Goal: Obtain resource: Obtain resource

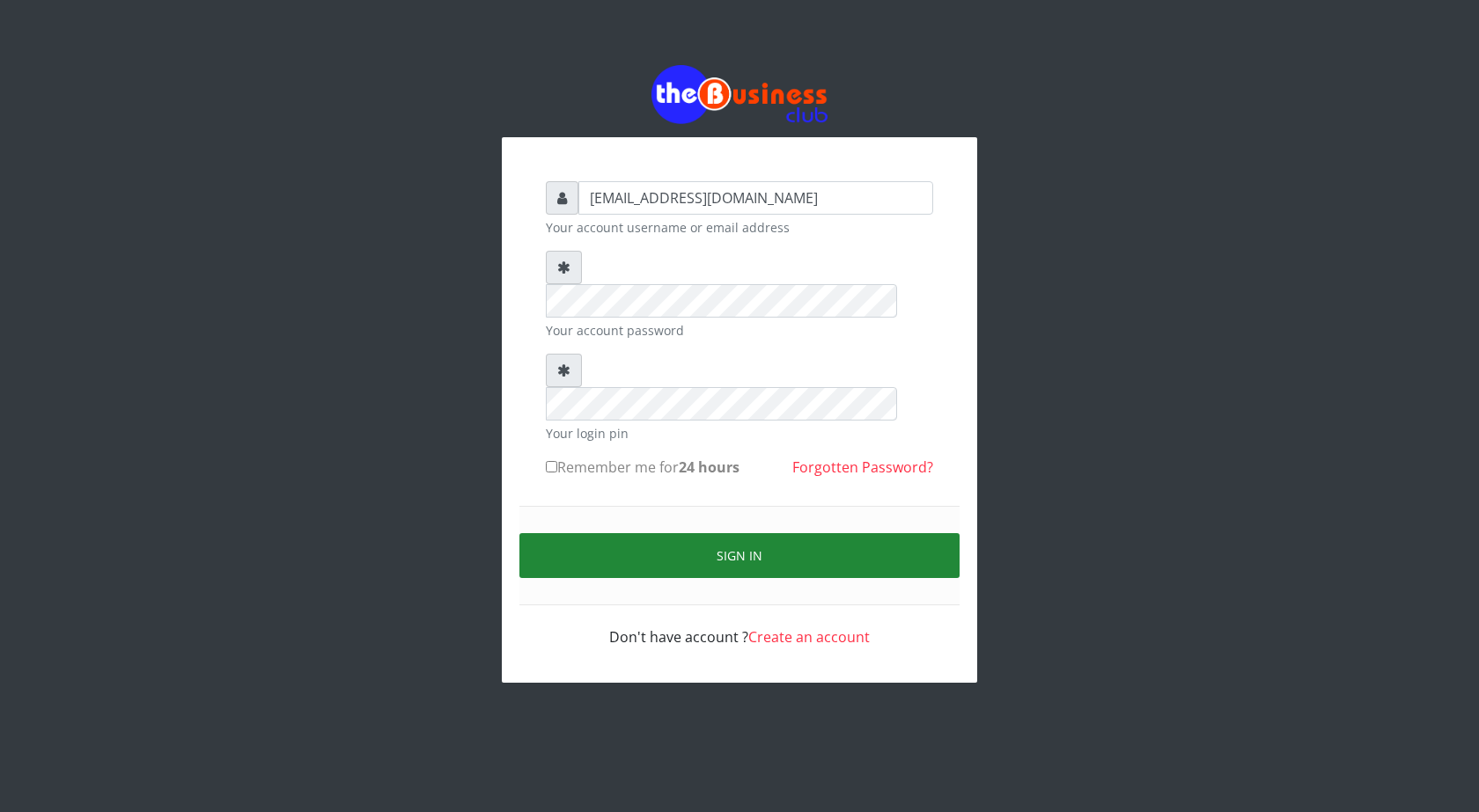
click at [721, 533] on button "Sign in" at bounding box center [740, 555] width 441 height 44
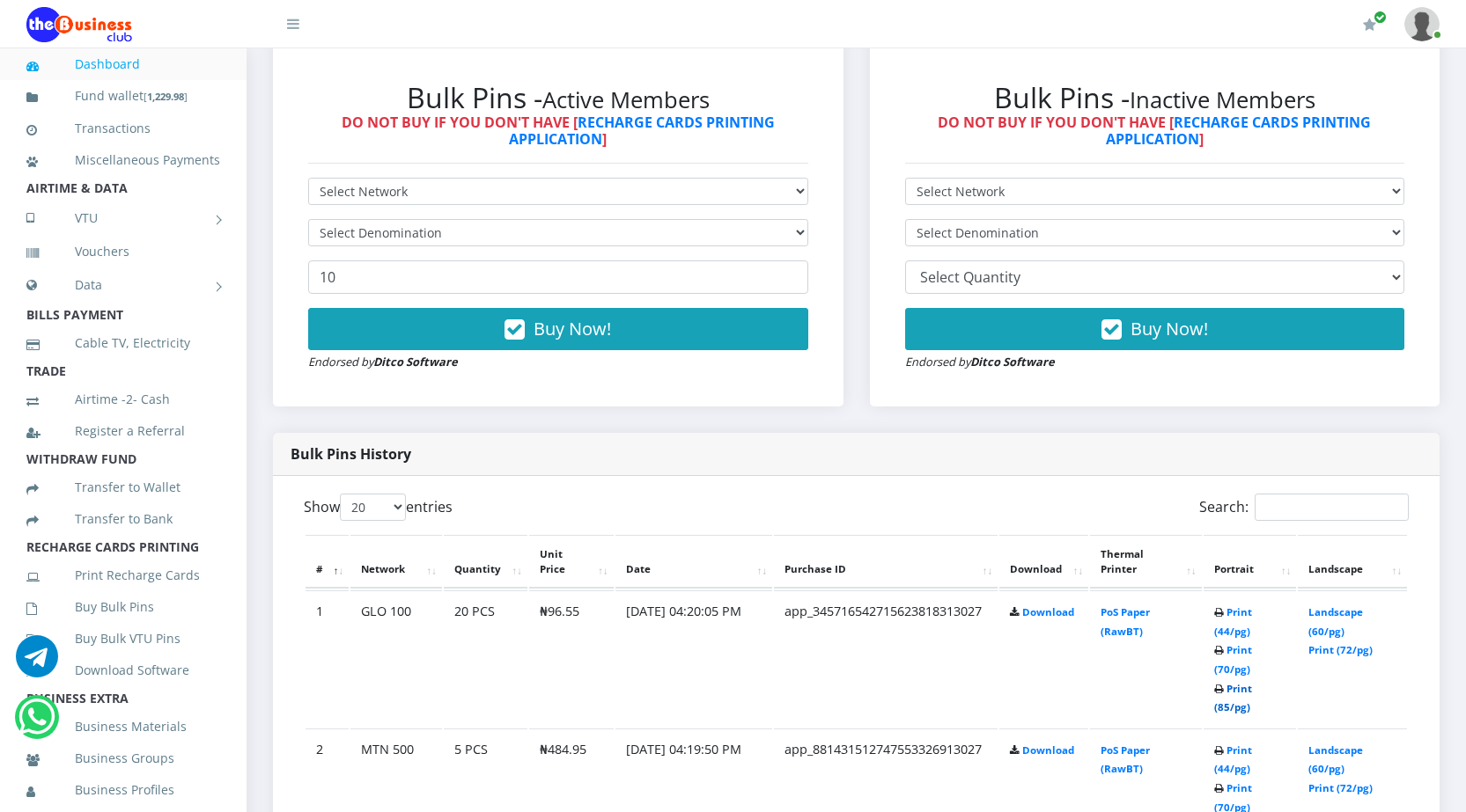
click at [1222, 702] on link "Print (85/pg)" at bounding box center [1233, 698] width 38 height 33
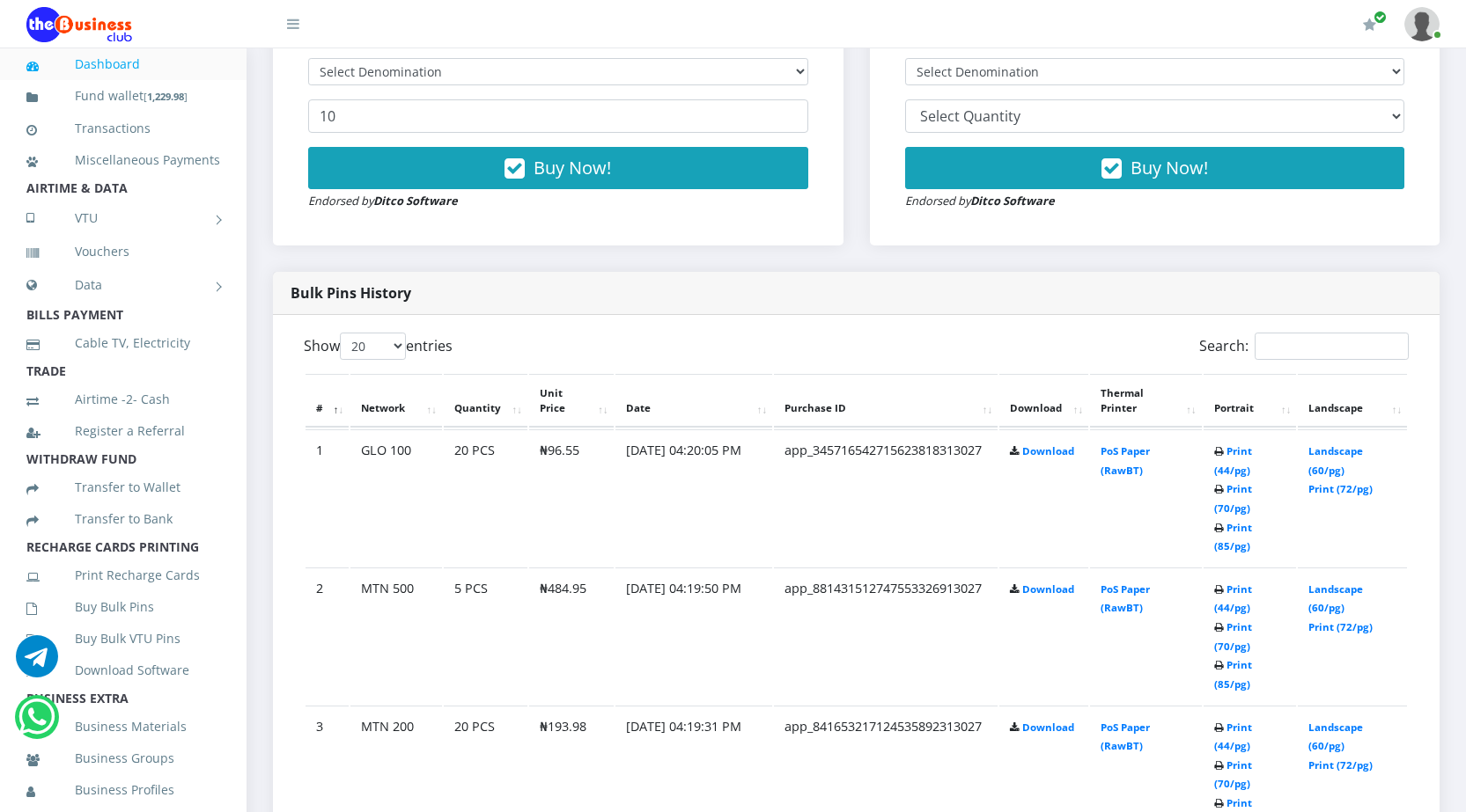
scroll to position [704, 0]
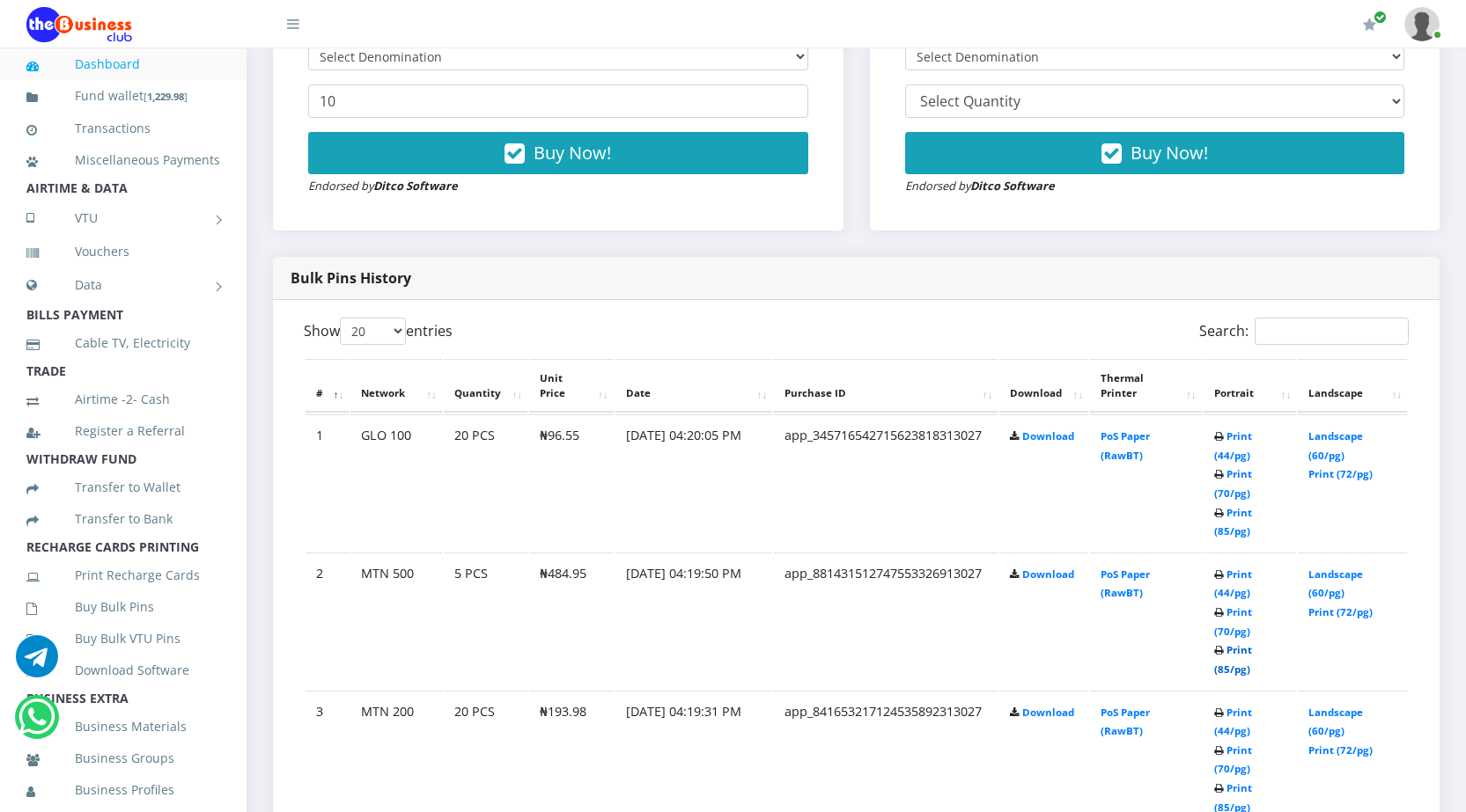
click at [1223, 668] on link "Print (85/pg)" at bounding box center [1233, 659] width 38 height 33
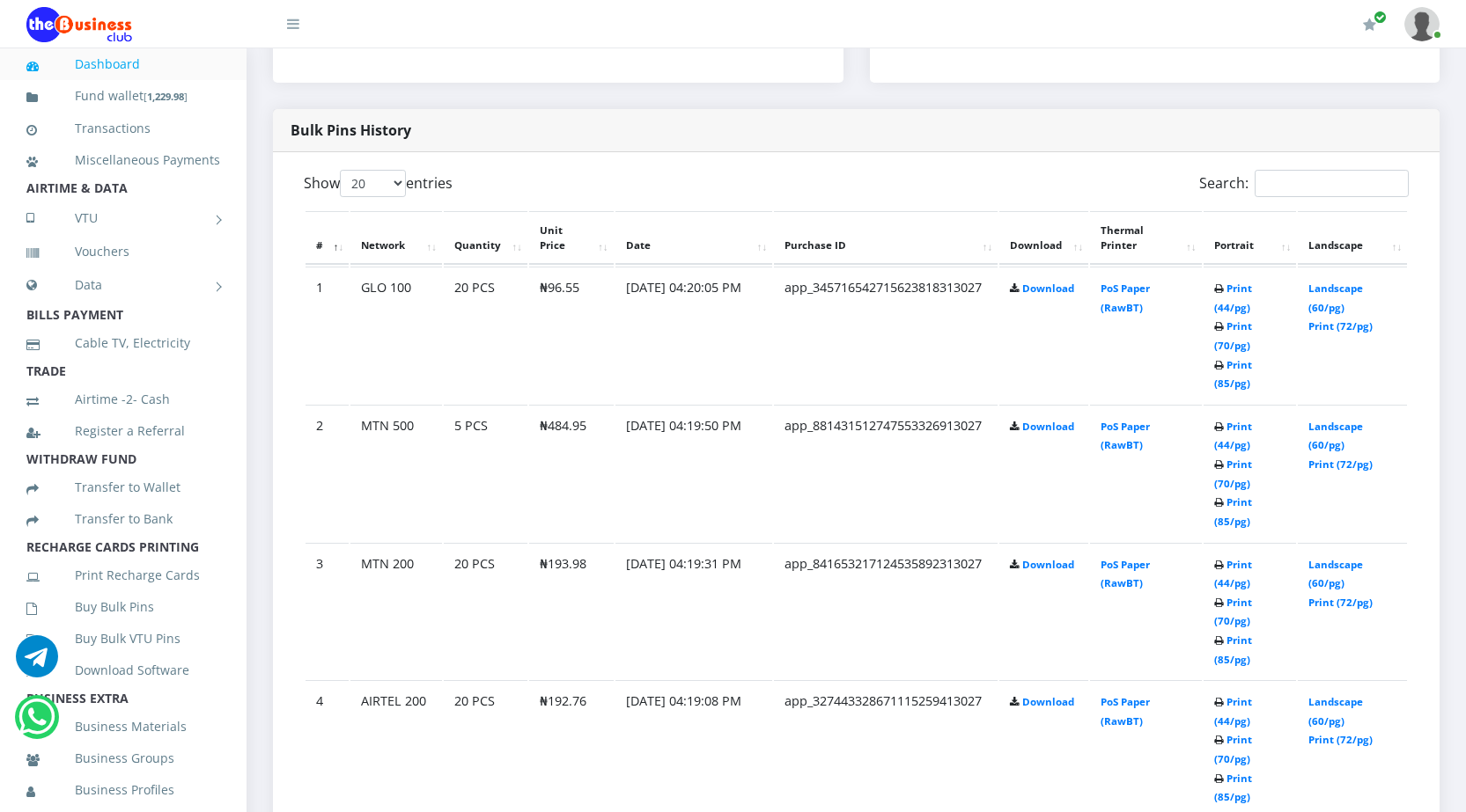
scroll to position [968, 0]
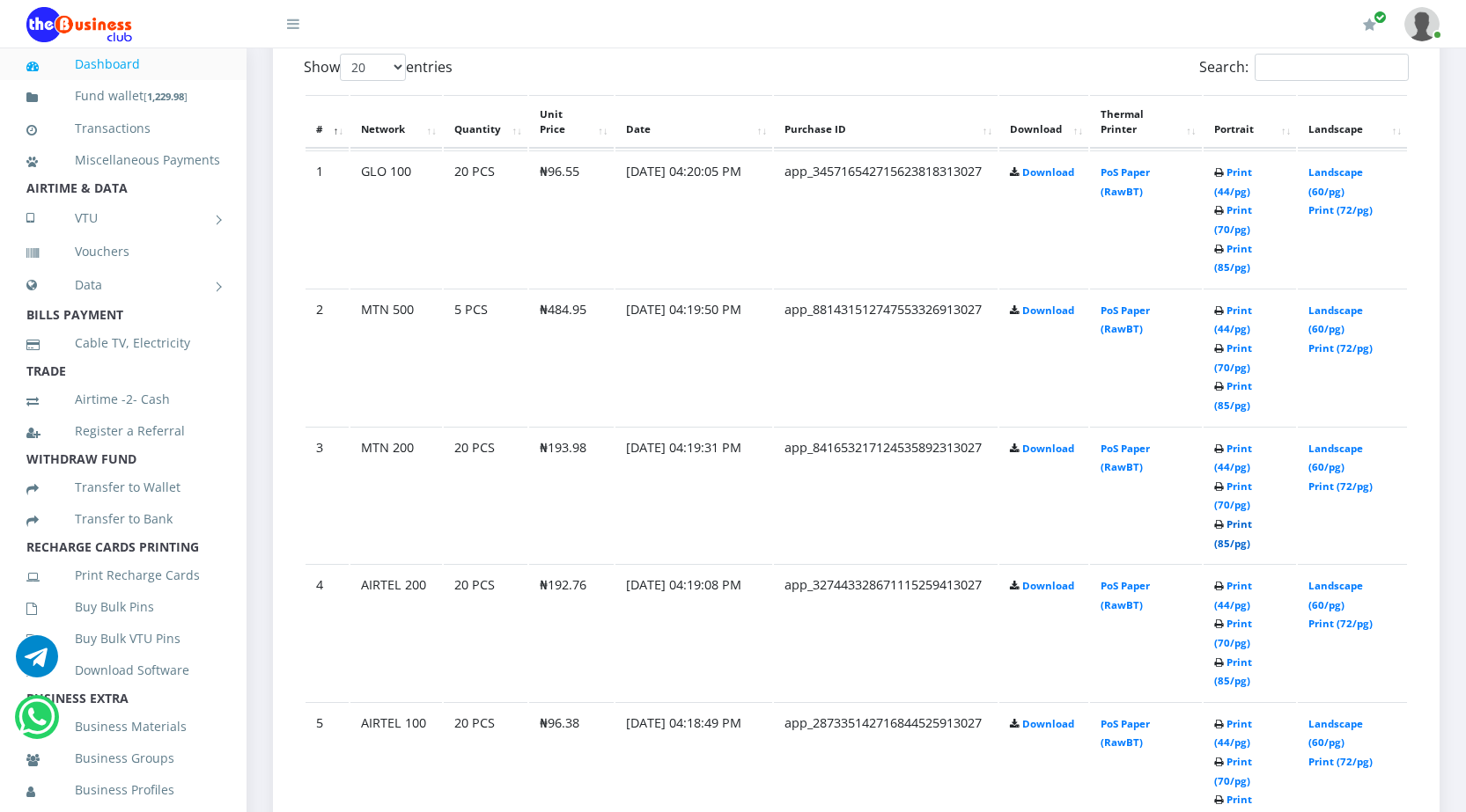
click at [1217, 537] on link "Print (85/pg)" at bounding box center [1233, 533] width 38 height 33
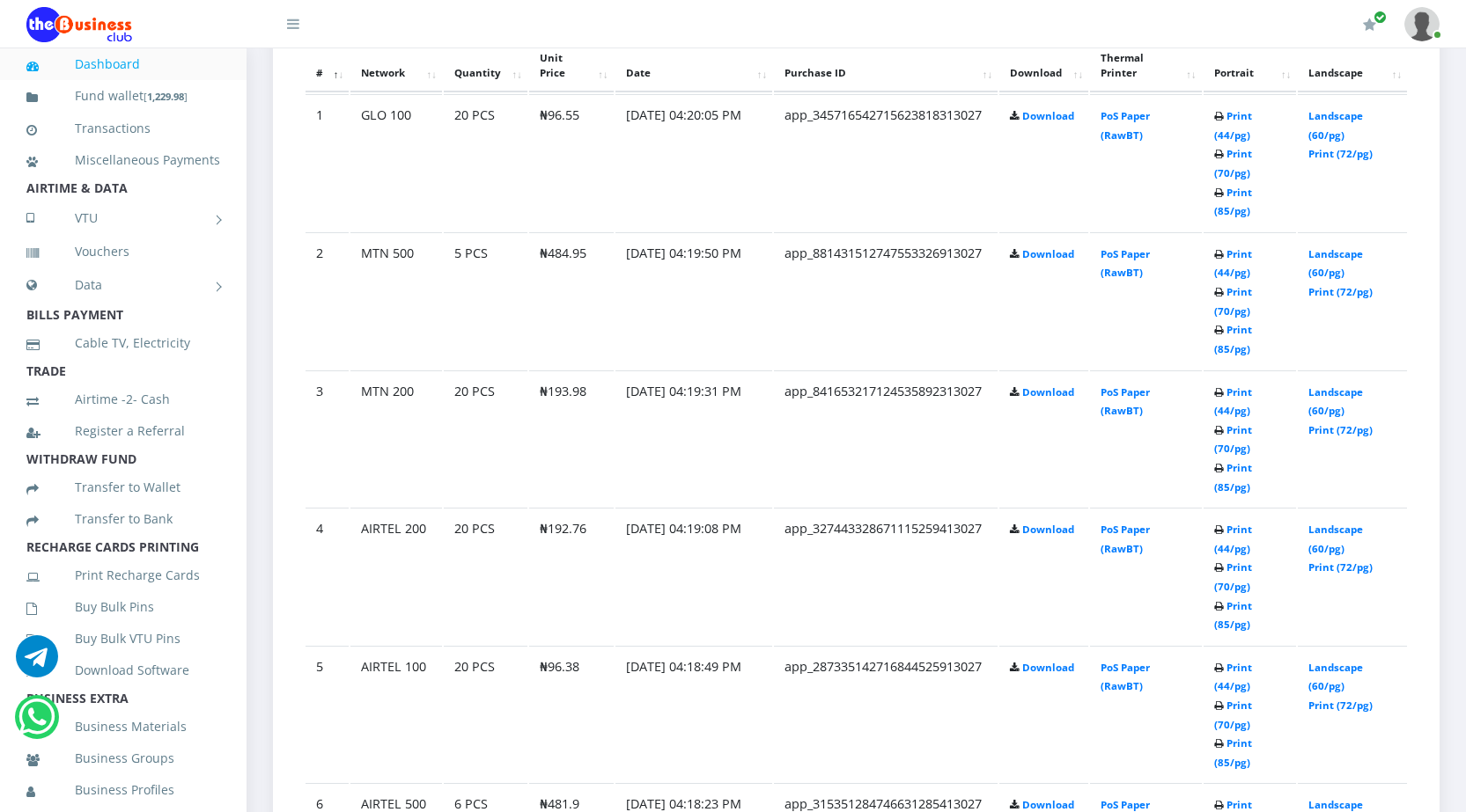
scroll to position [1056, 0]
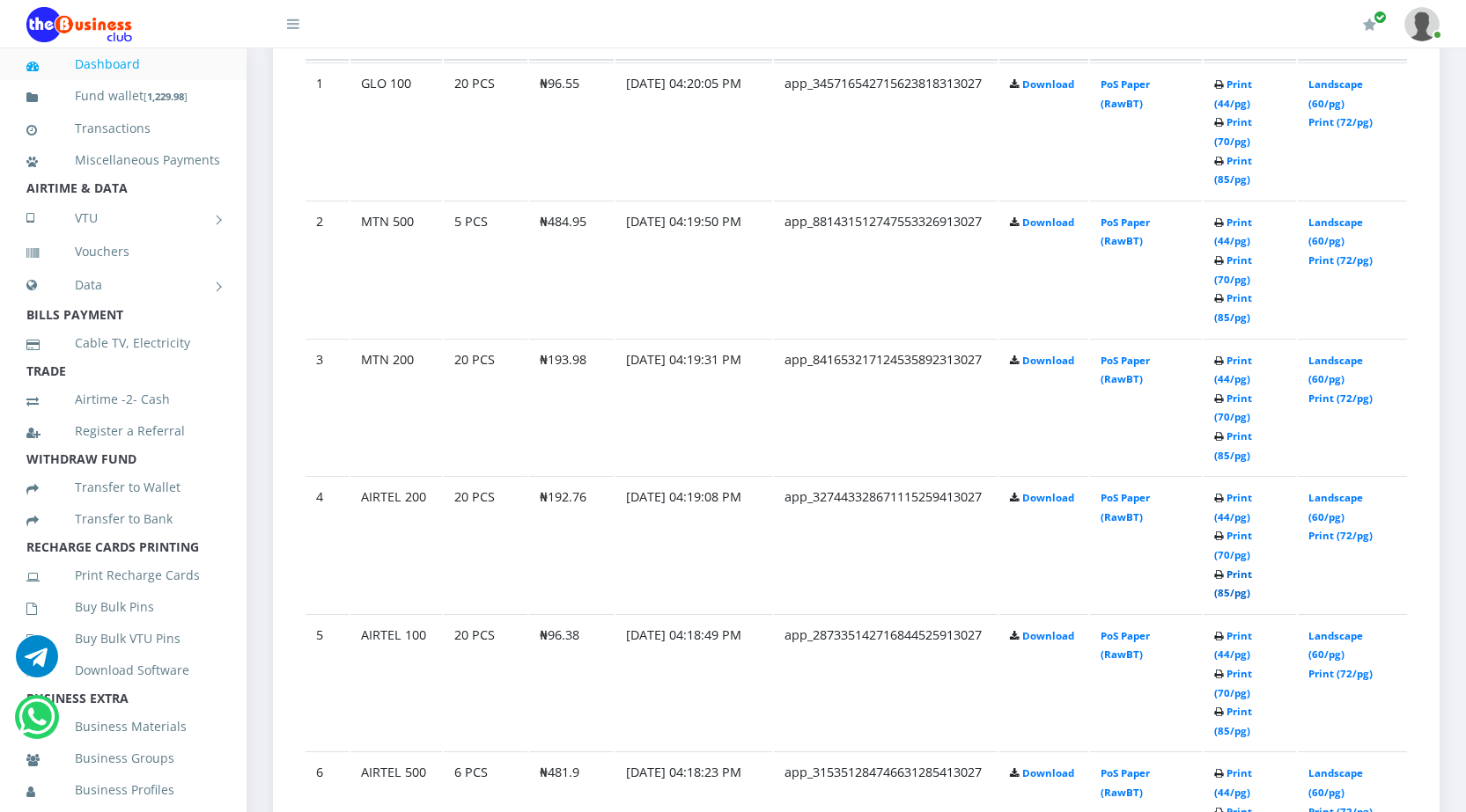
click at [1224, 592] on link "Print (85/pg)" at bounding box center [1233, 584] width 38 height 33
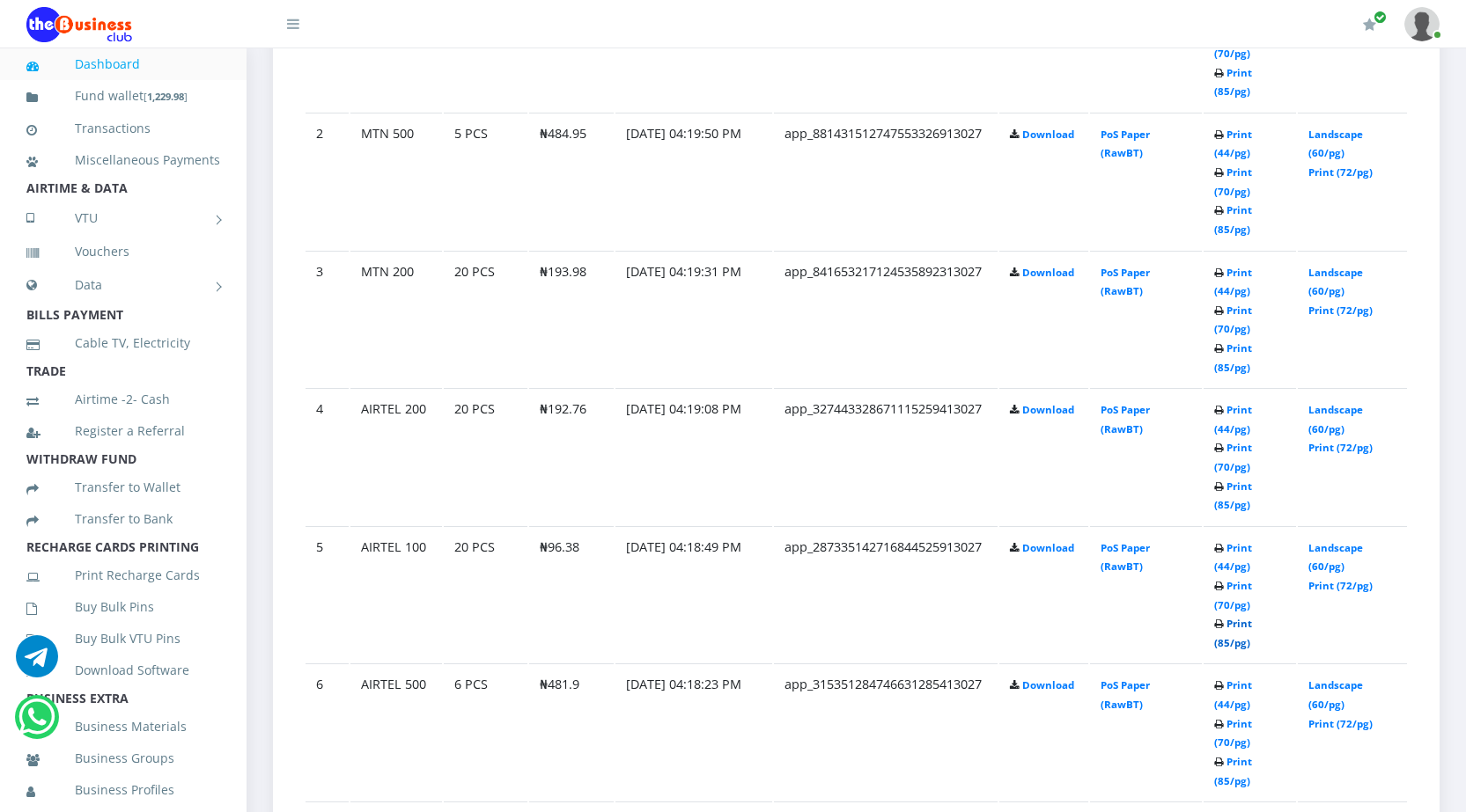
click at [1224, 642] on link "Print (85/pg)" at bounding box center [1233, 633] width 38 height 33
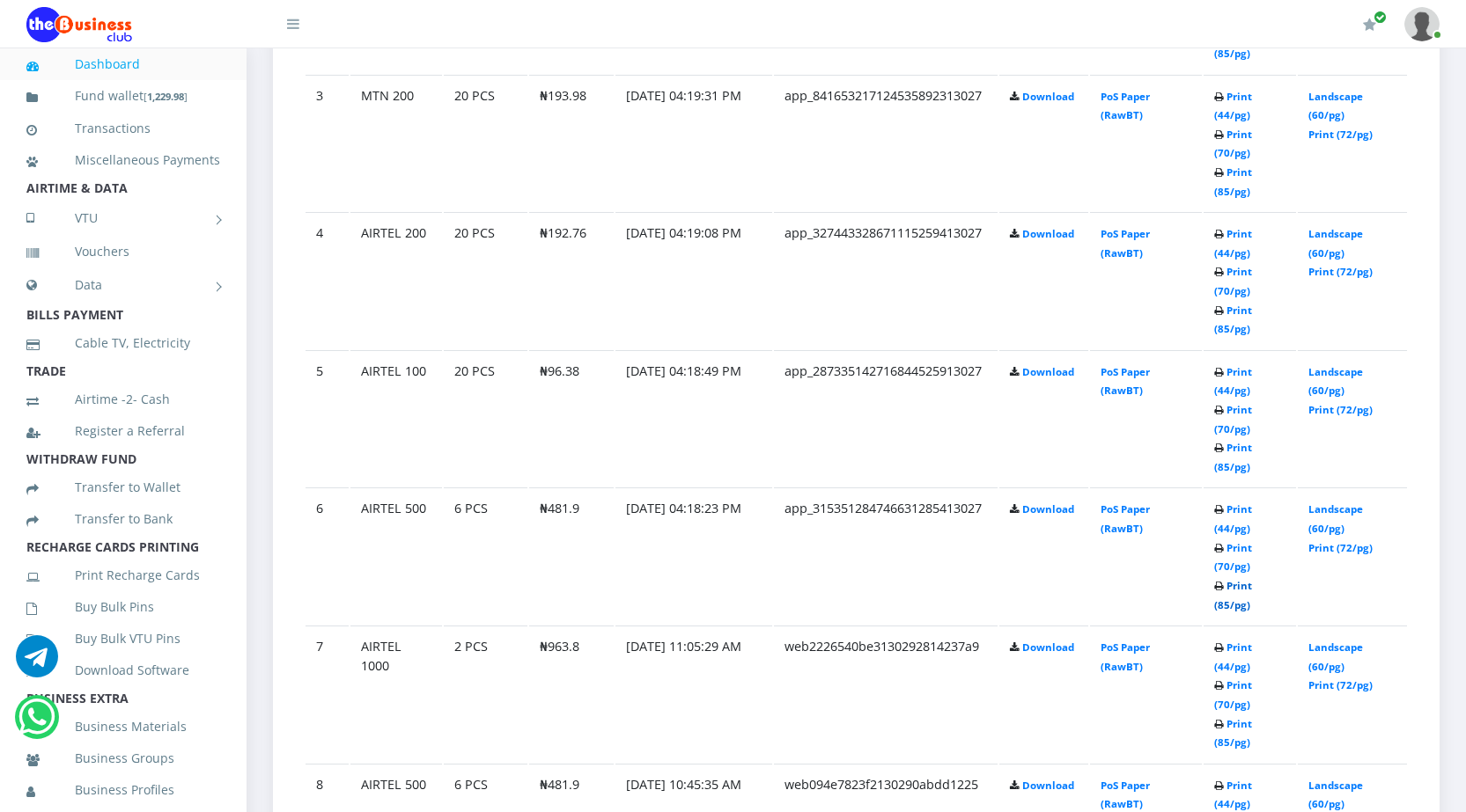
click at [1216, 605] on link "Print (85/pg)" at bounding box center [1233, 595] width 38 height 33
